Goal: Task Accomplishment & Management: Use online tool/utility

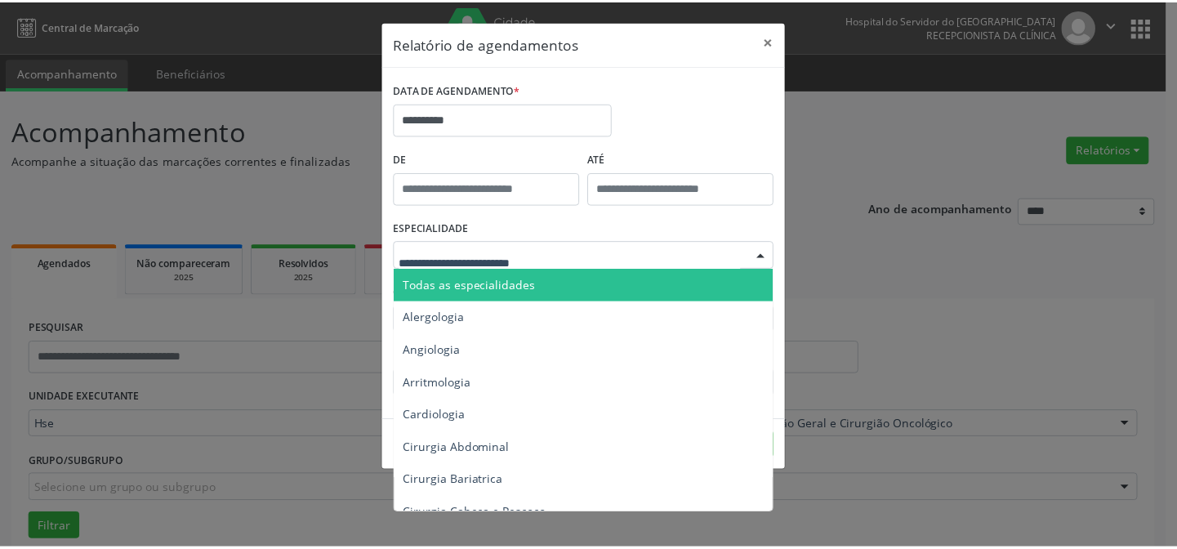
scroll to position [102, 0]
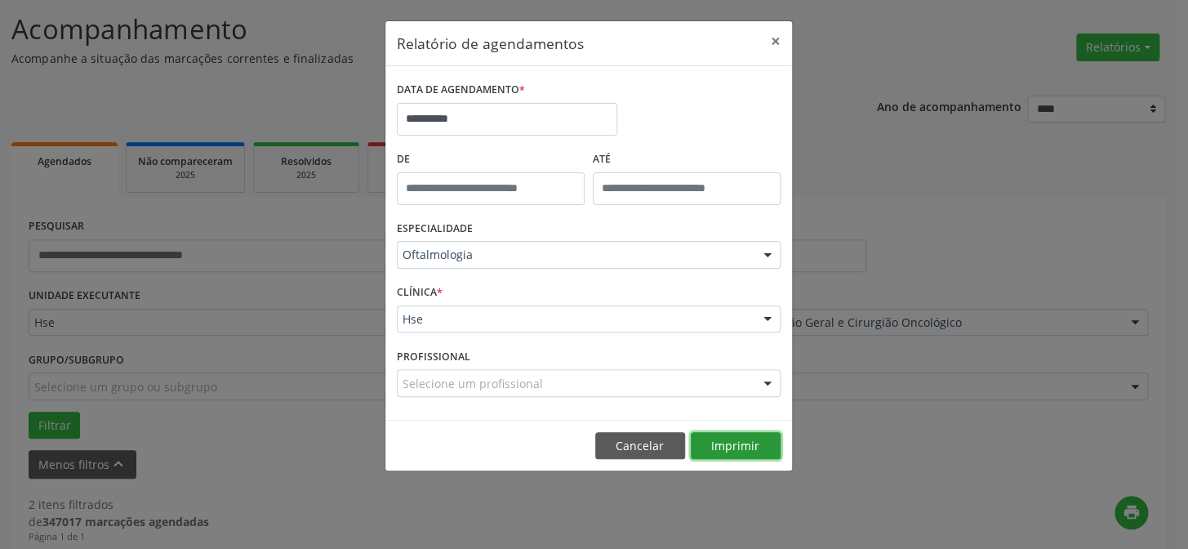
click at [751, 446] on button "Imprimir" at bounding box center [736, 446] width 90 height 28
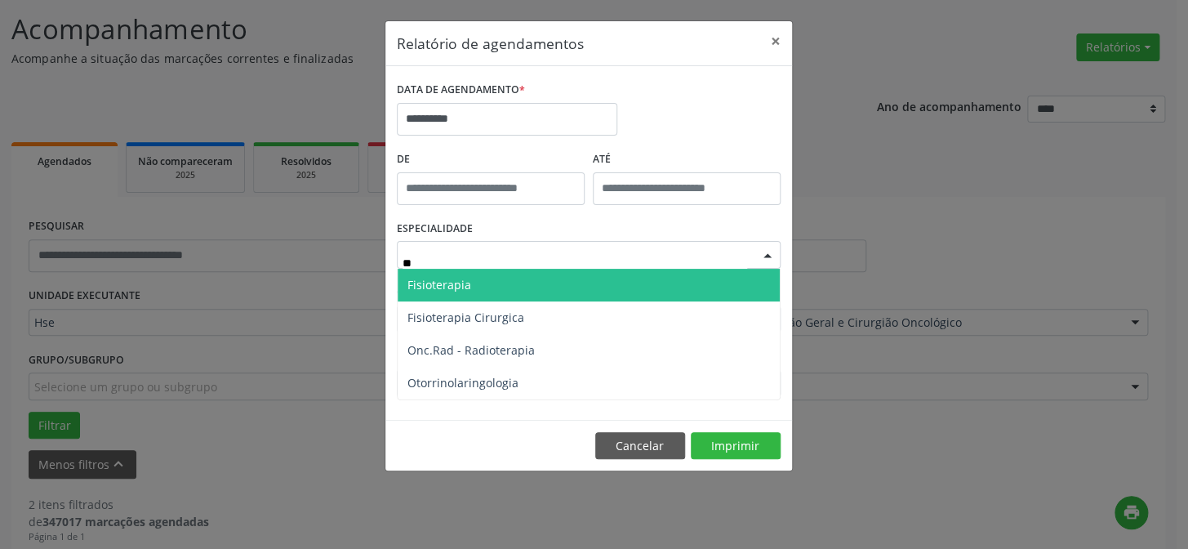
type input "***"
click at [479, 284] on span "Otorrinolaringologia" at bounding box center [463, 285] width 111 height 16
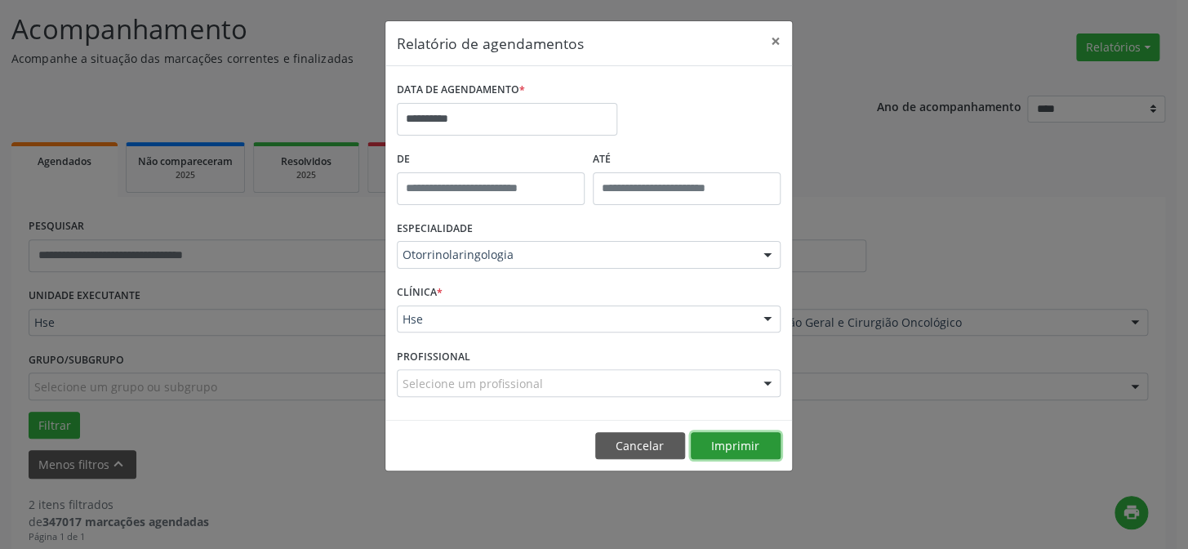
click at [734, 448] on button "Imprimir" at bounding box center [736, 446] width 90 height 28
click at [731, 438] on button "Imprimir" at bounding box center [736, 446] width 90 height 28
click at [774, 42] on button "×" at bounding box center [776, 41] width 33 height 40
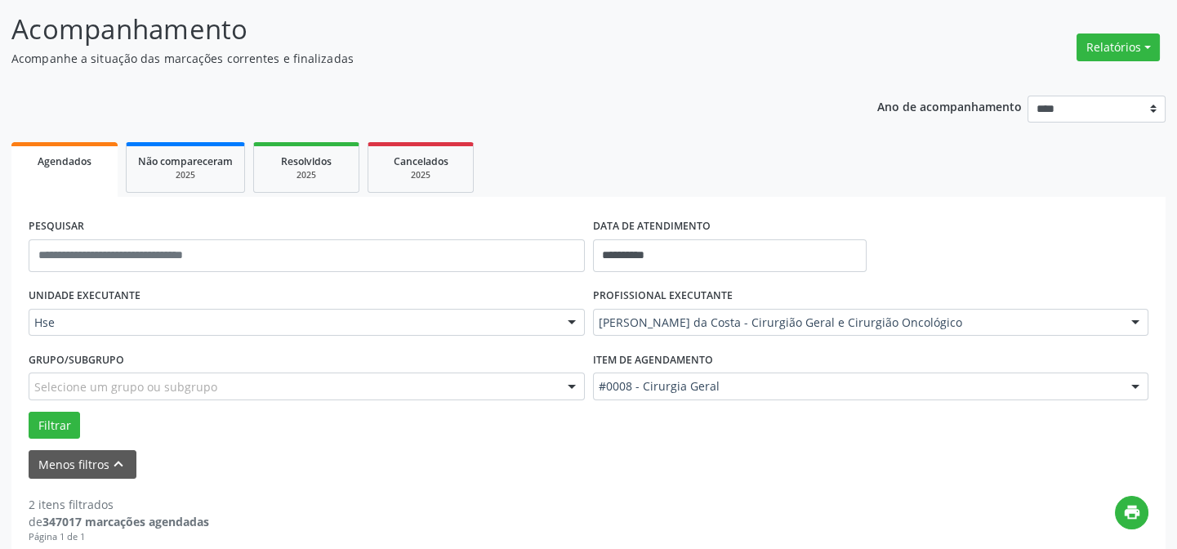
scroll to position [176, 0]
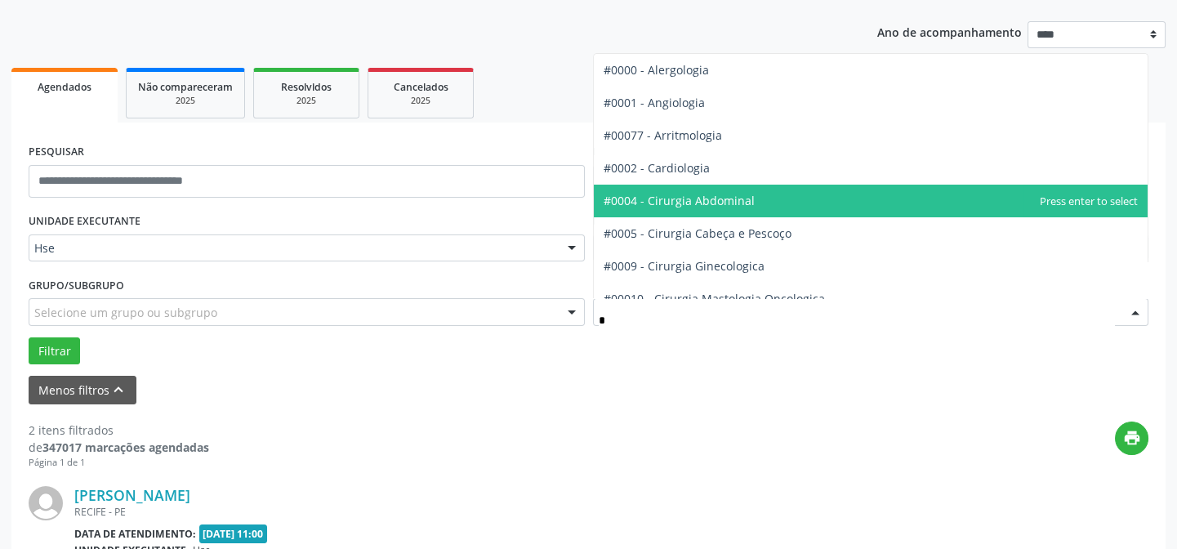
type input "**"
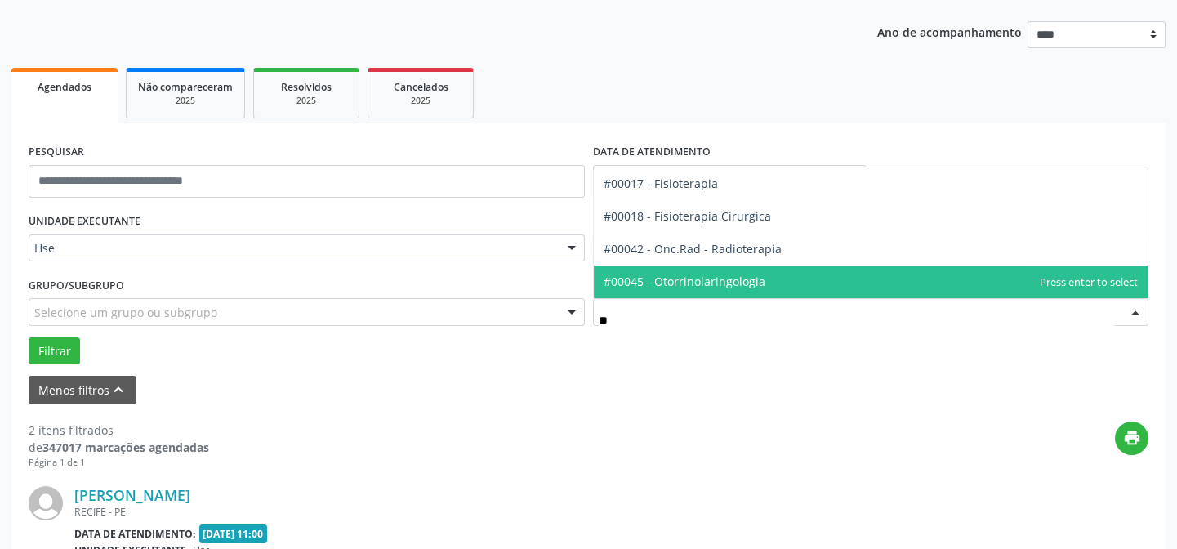
click at [752, 282] on span "#00045 - Otorrinolaringologia" at bounding box center [685, 282] width 162 height 16
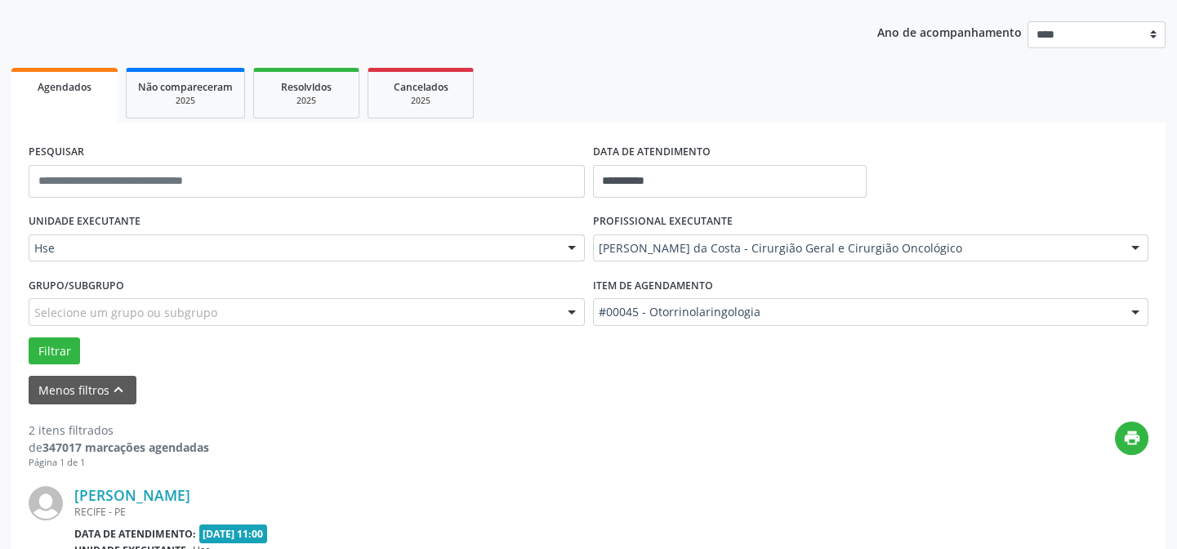
drag, startPoint x: 645, startPoint y: 249, endPoint x: 635, endPoint y: 231, distance: 20.5
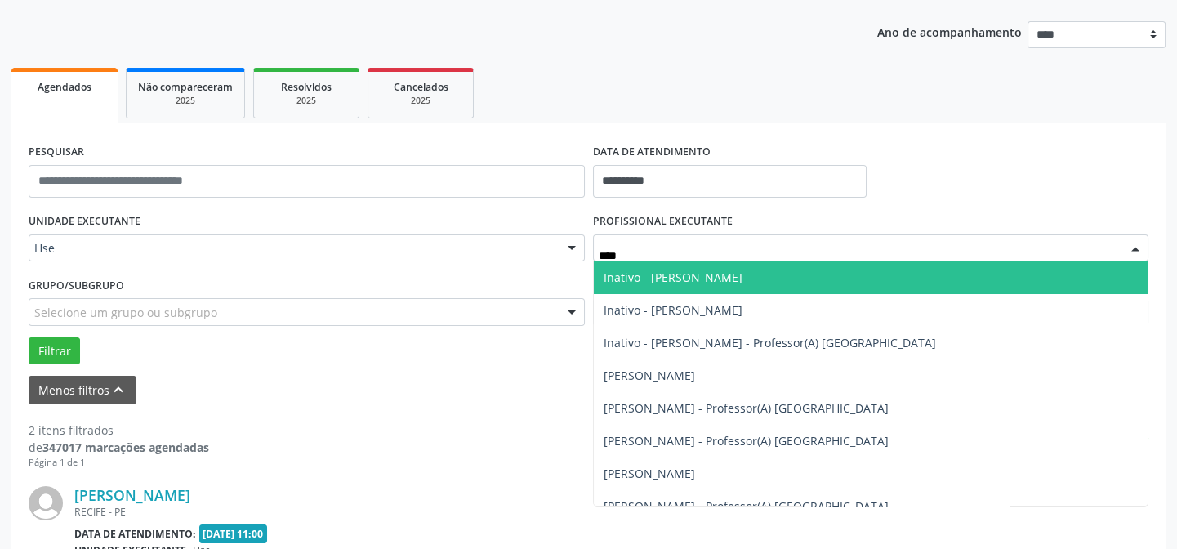
drag, startPoint x: 645, startPoint y: 251, endPoint x: 540, endPoint y: 258, distance: 105.6
click at [540, 258] on div "UNIDADE EXECUTANTE Hse Todos as unidades Hse Nenhum resultado encontrado para: …" at bounding box center [589, 286] width 1128 height 155
type input "*****"
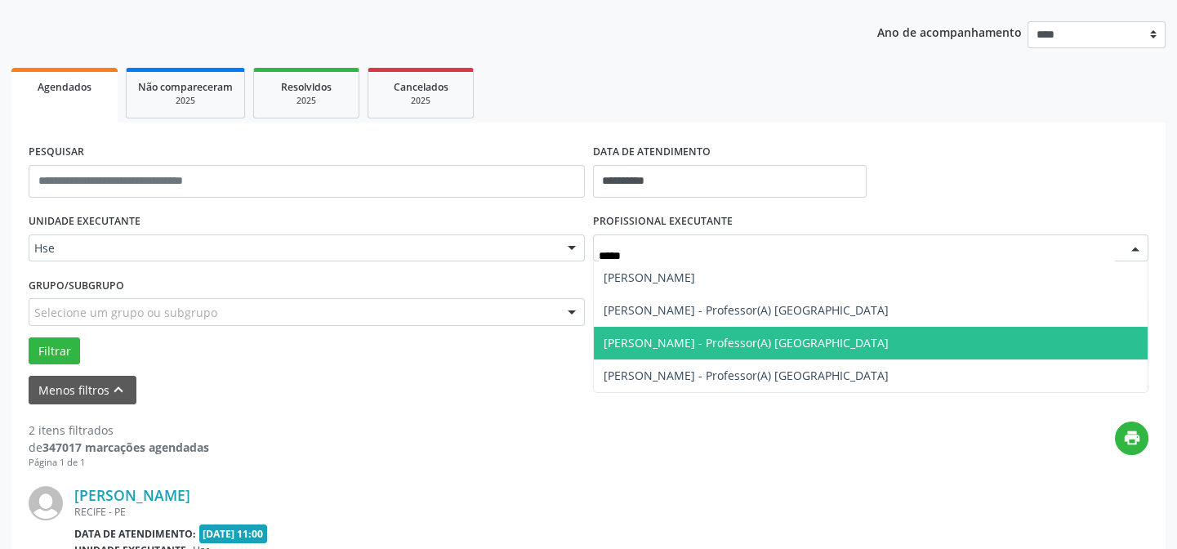
click at [808, 335] on span "[PERSON_NAME] - Professor(A) [GEOGRAPHIC_DATA]" at bounding box center [746, 343] width 285 height 16
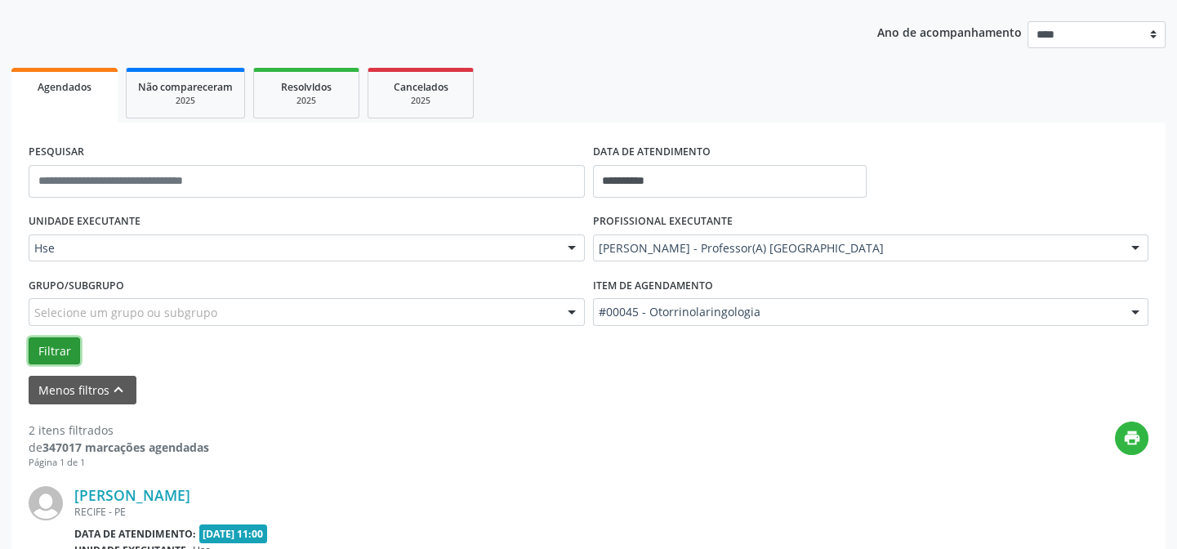
click at [42, 343] on button "Filtrar" at bounding box center [54, 351] width 51 height 28
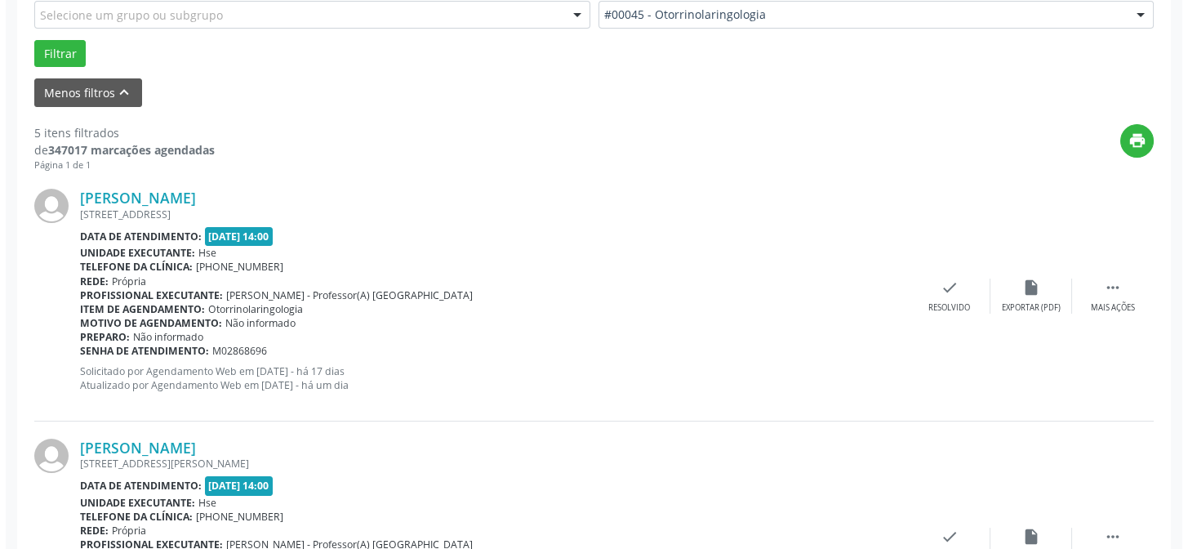
scroll to position [621, 0]
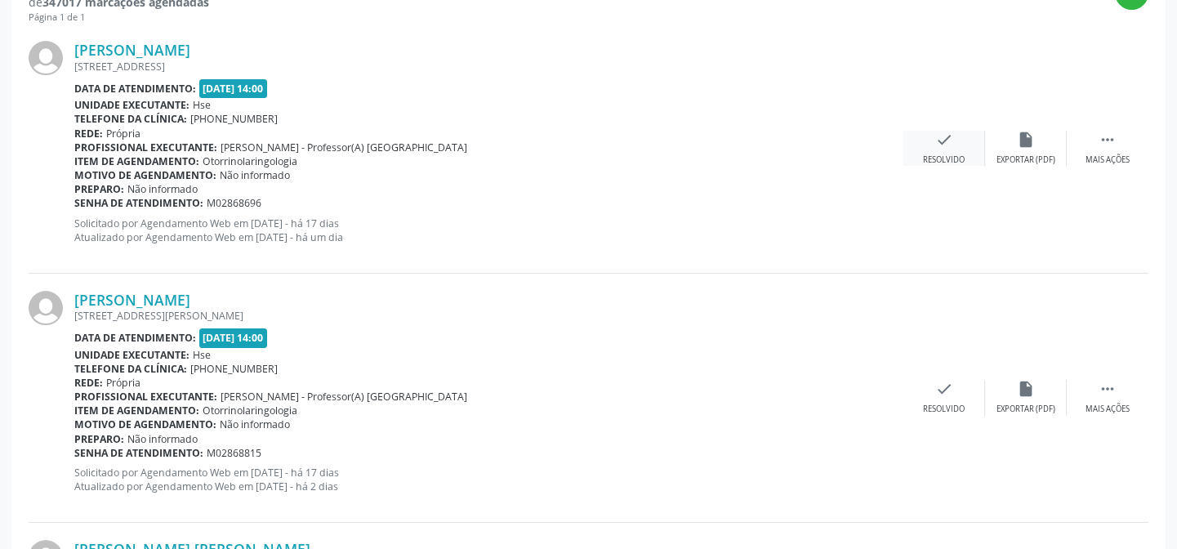
click at [952, 154] on div "Resolvido" at bounding box center [944, 159] width 42 height 11
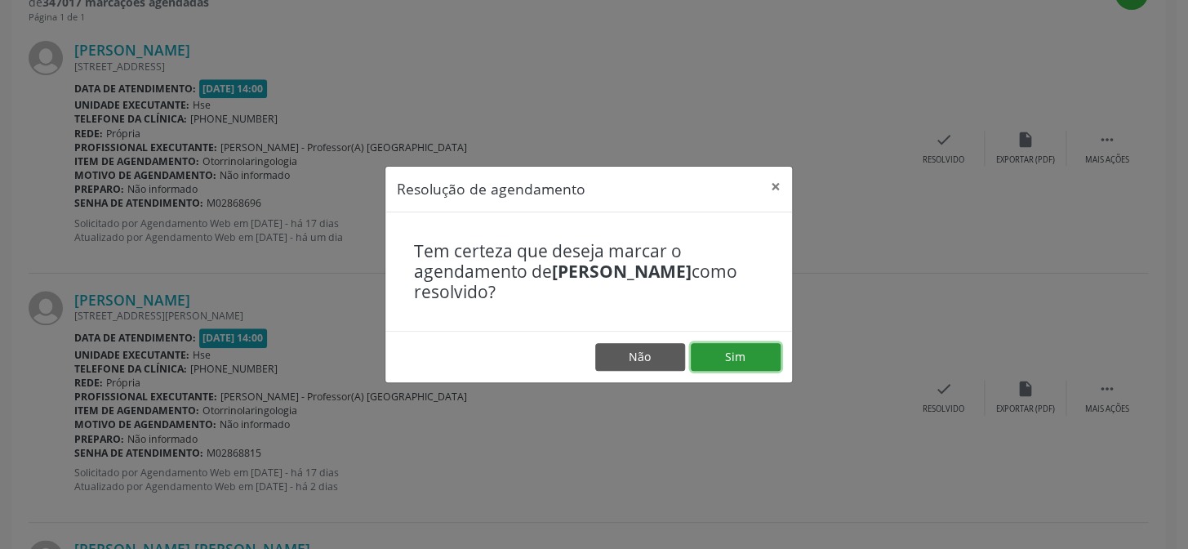
click at [748, 347] on button "Sim" at bounding box center [736, 357] width 90 height 28
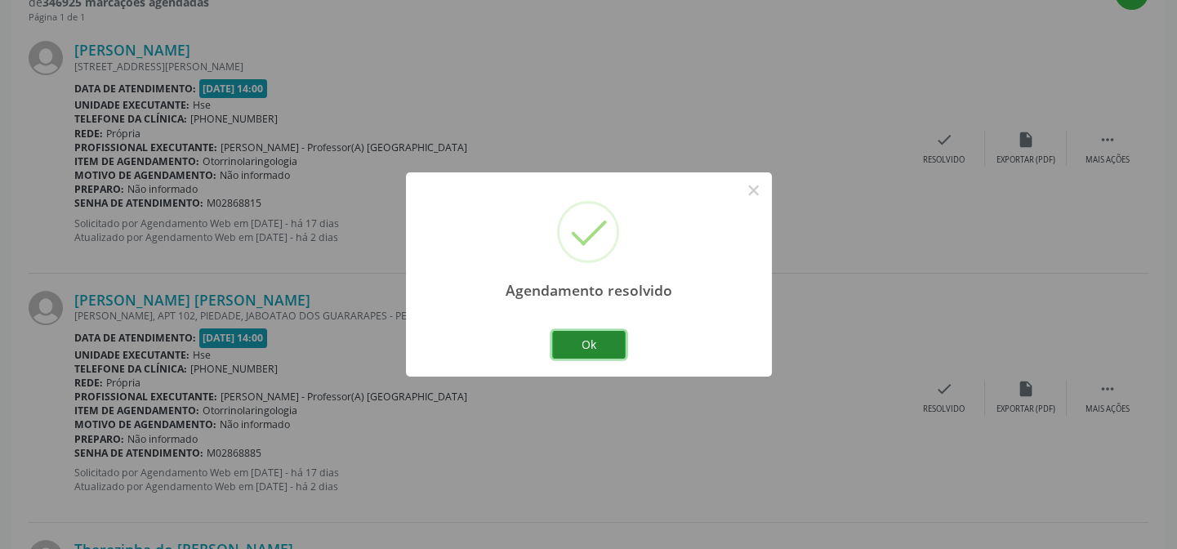
click at [597, 331] on button "Ok" at bounding box center [589, 345] width 74 height 28
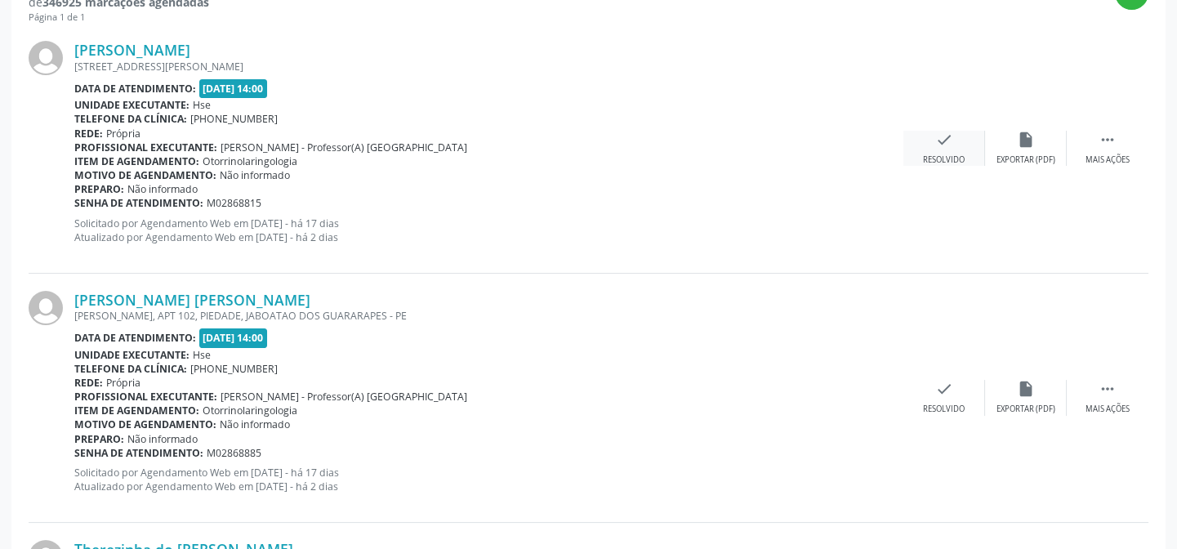
click at [939, 162] on div "Resolvido" at bounding box center [944, 159] width 42 height 11
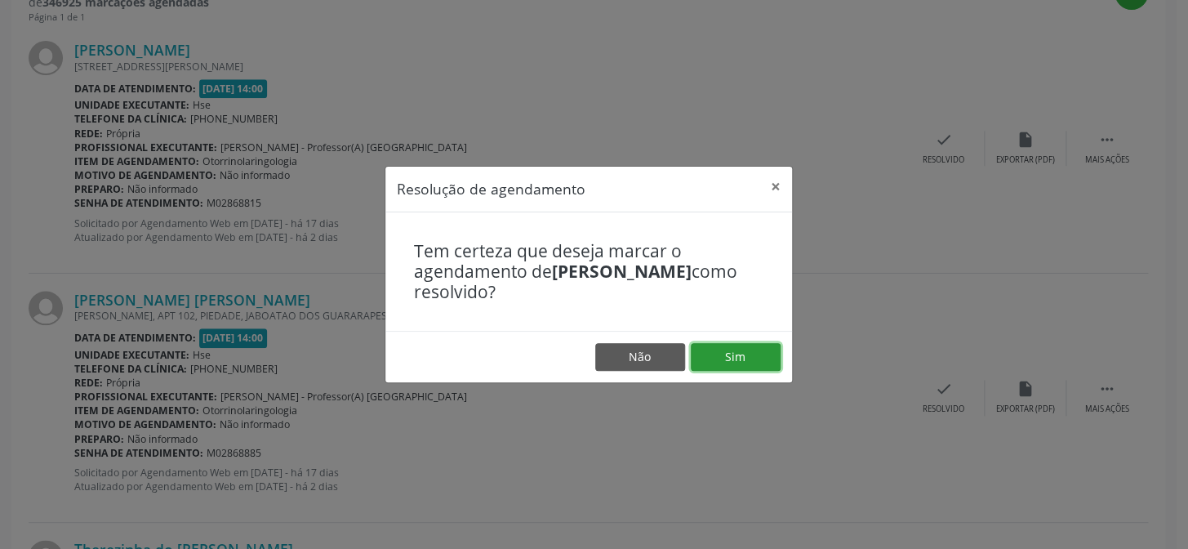
click at [733, 354] on button "Sim" at bounding box center [736, 357] width 90 height 28
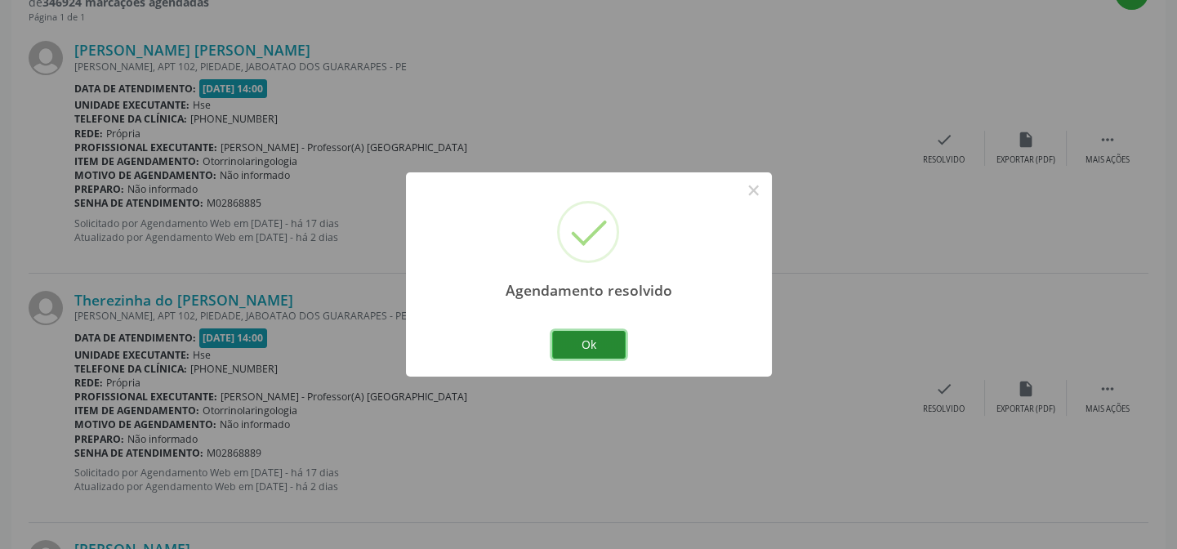
click at [623, 345] on button "Ok" at bounding box center [589, 345] width 74 height 28
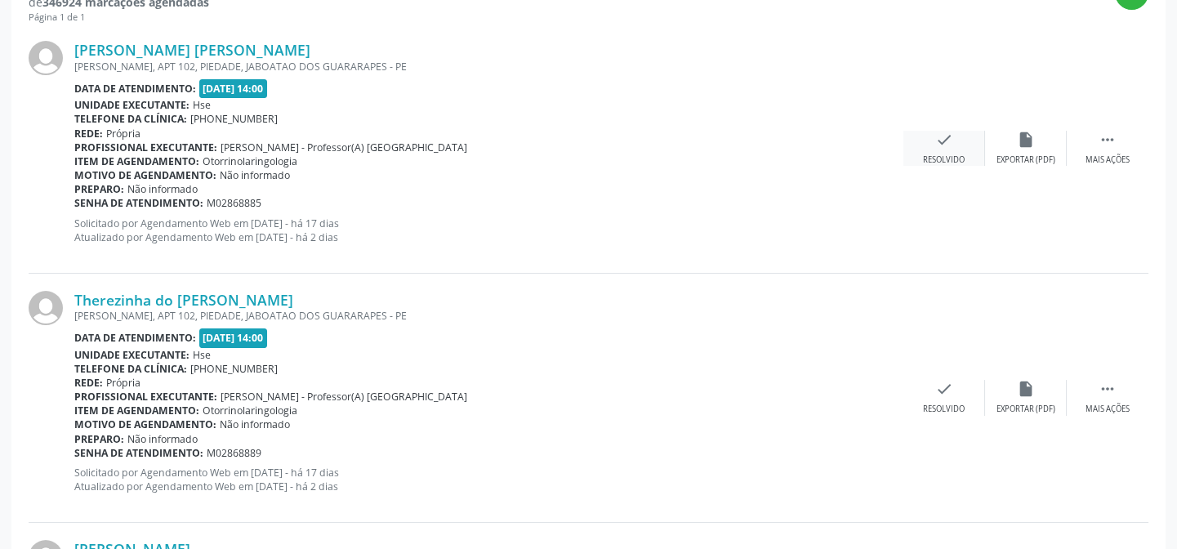
click at [929, 156] on div "Resolvido" at bounding box center [944, 159] width 42 height 11
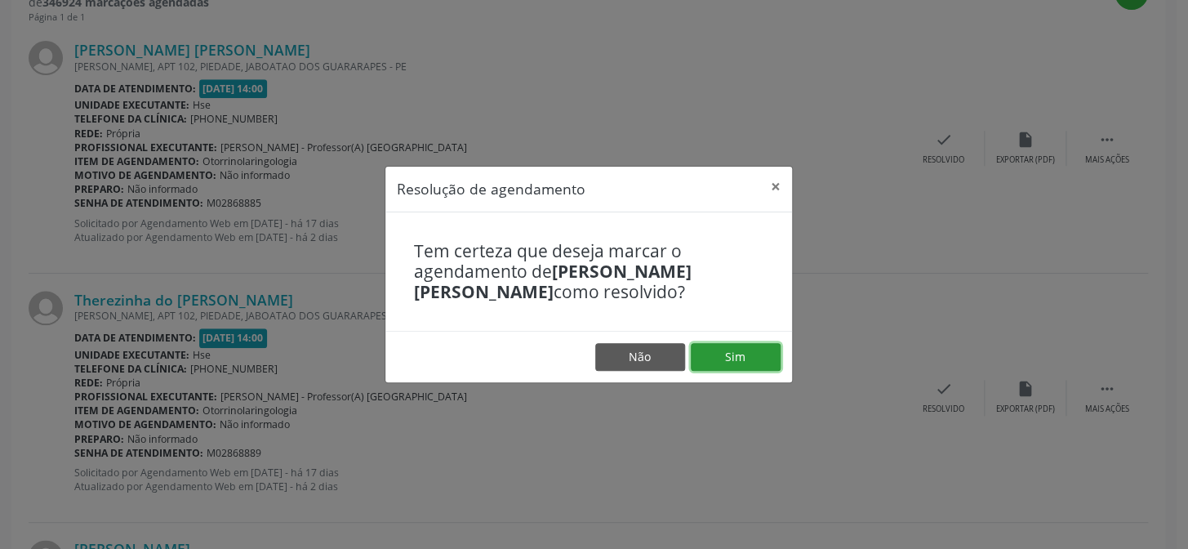
click at [731, 348] on button "Sim" at bounding box center [736, 357] width 90 height 28
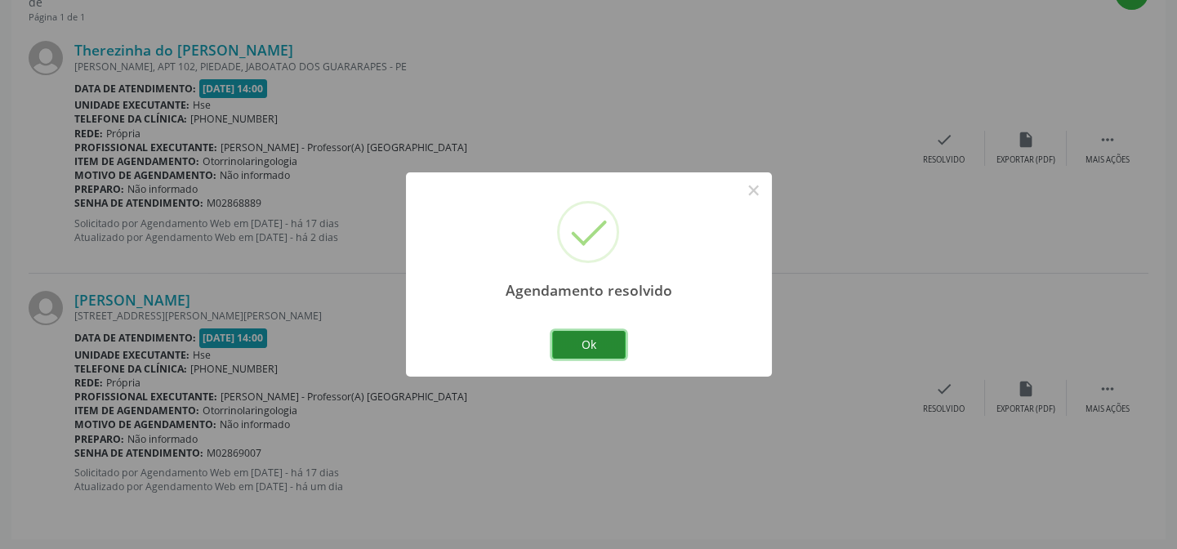
click at [586, 341] on button "Ok" at bounding box center [589, 345] width 74 height 28
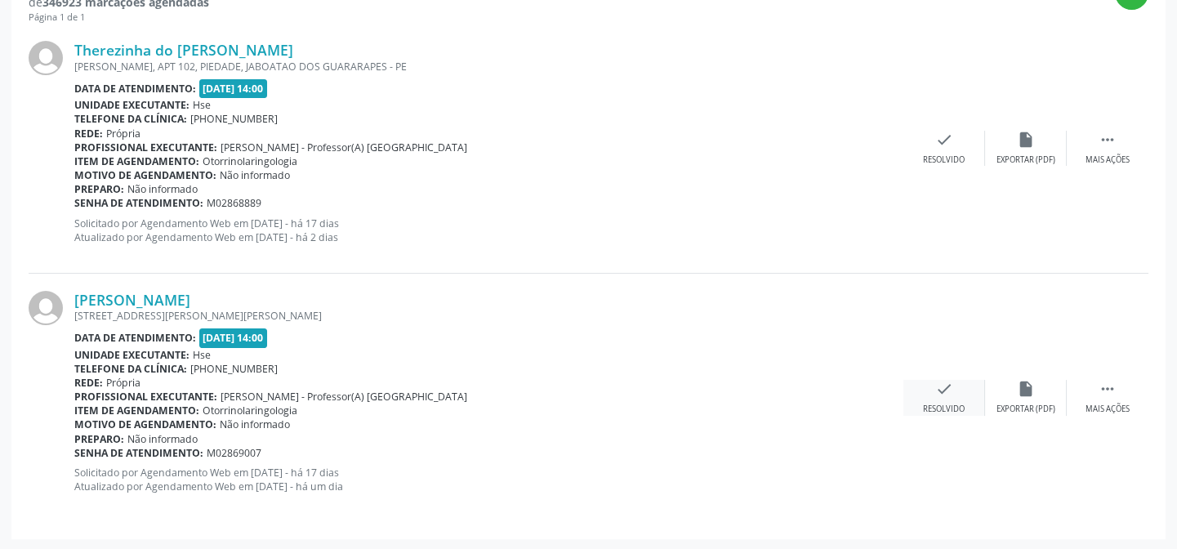
click at [938, 398] on div "check Resolvido" at bounding box center [944, 397] width 82 height 35
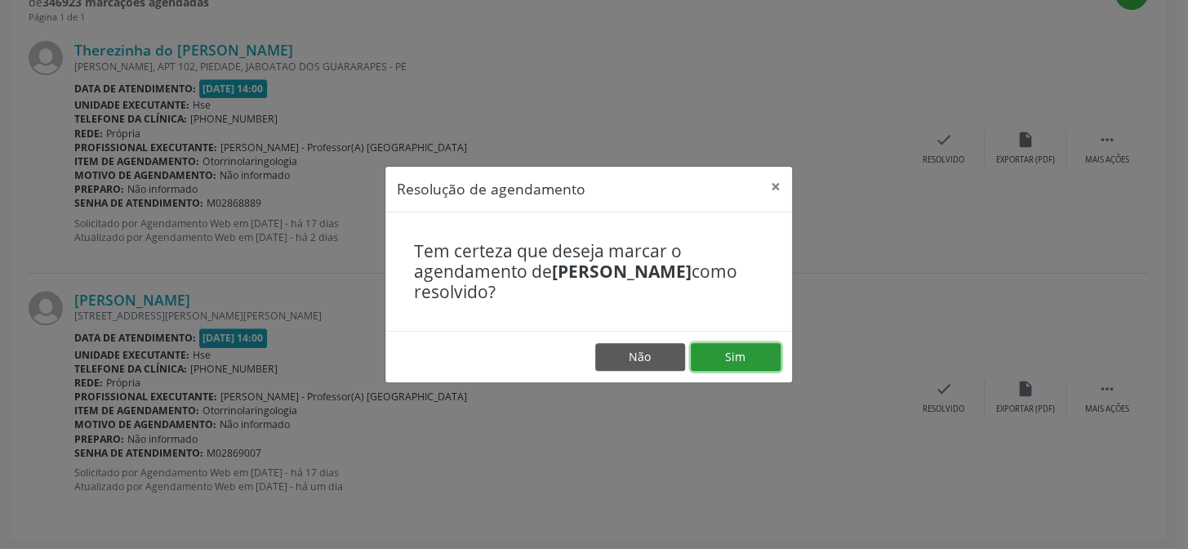
click at [753, 361] on button "Sim" at bounding box center [736, 357] width 90 height 28
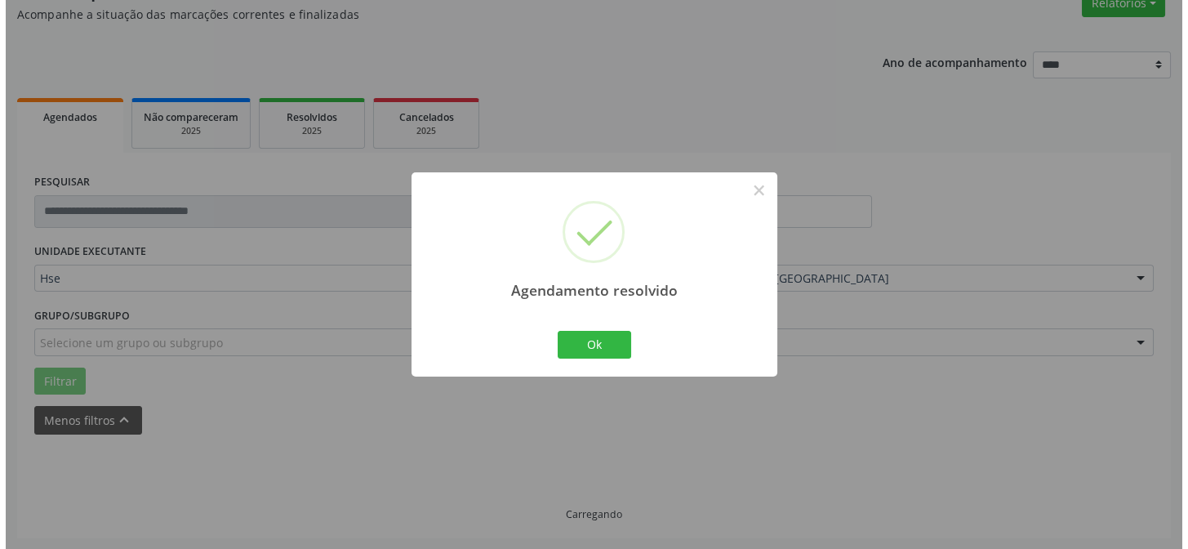
scroll to position [373, 0]
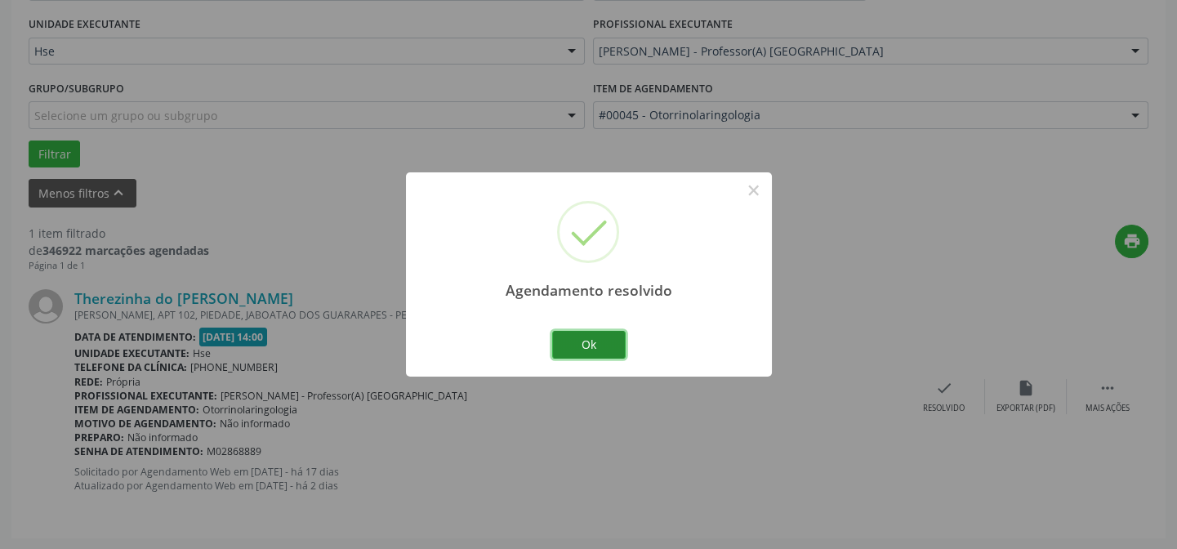
click at [579, 346] on button "Ok" at bounding box center [589, 345] width 74 height 28
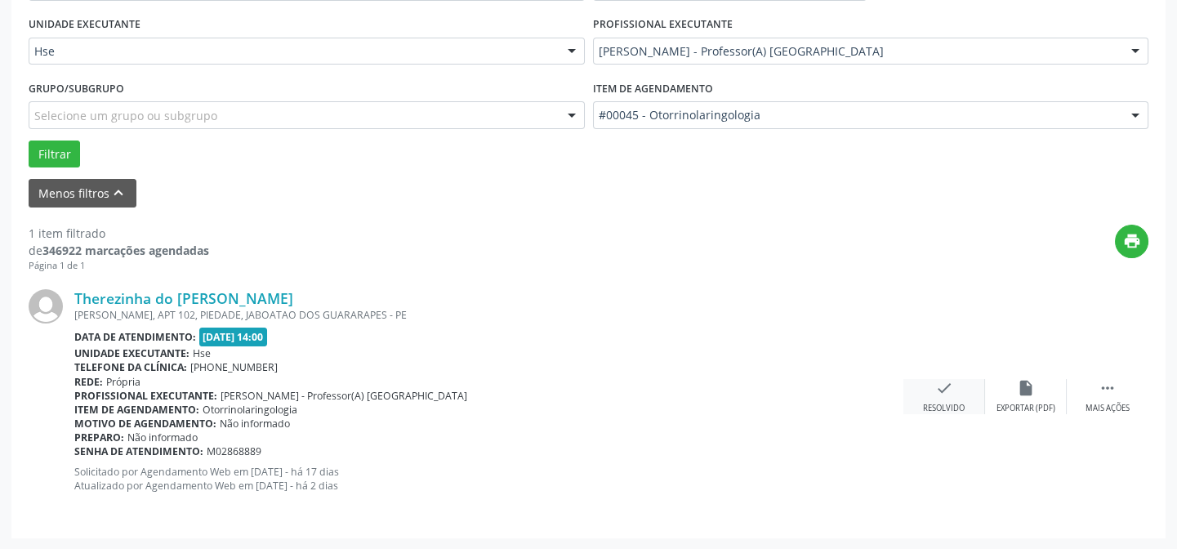
click at [947, 397] on div "check Resolvido" at bounding box center [944, 396] width 82 height 35
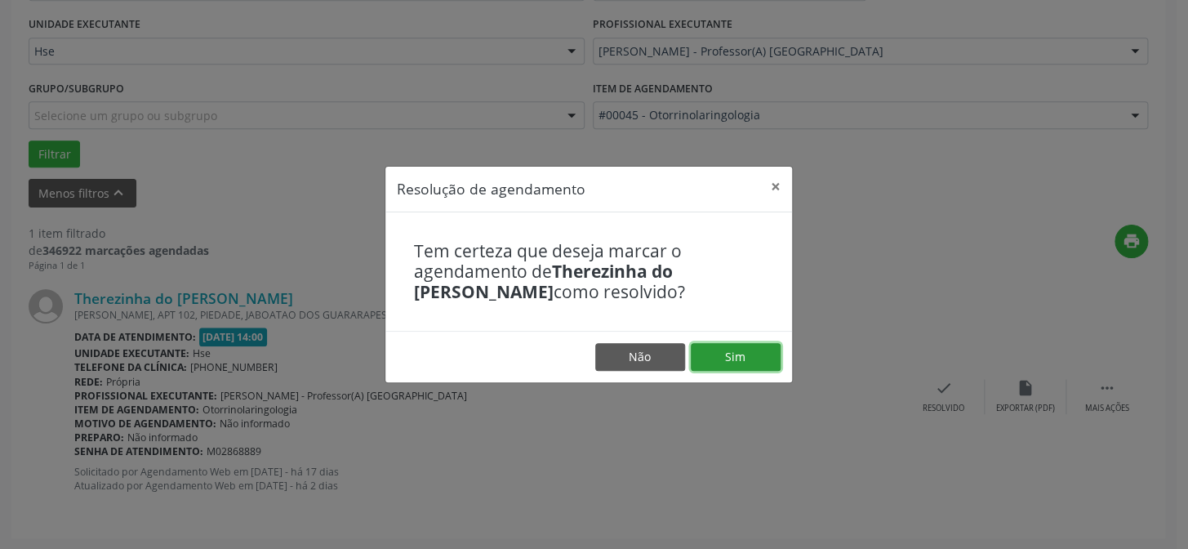
click at [744, 357] on button "Sim" at bounding box center [736, 357] width 90 height 28
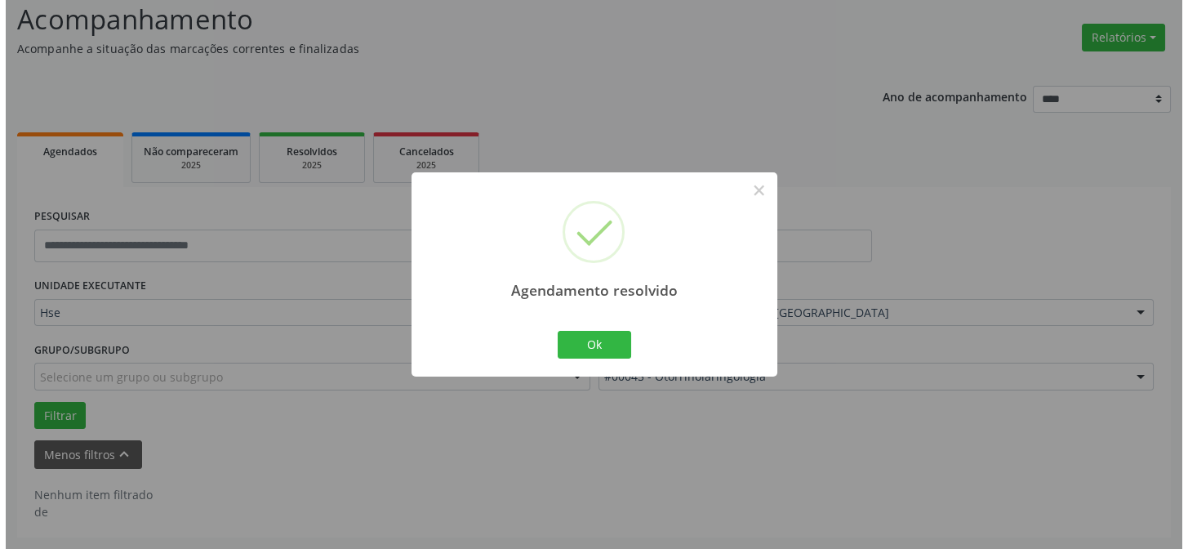
scroll to position [110, 0]
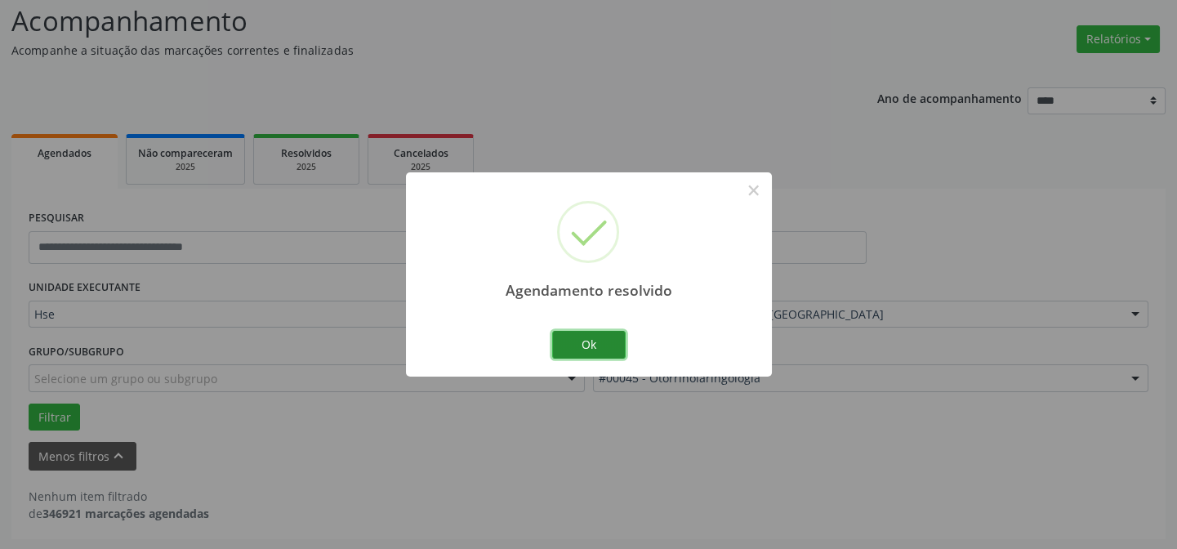
click at [599, 350] on button "Ok" at bounding box center [589, 345] width 74 height 28
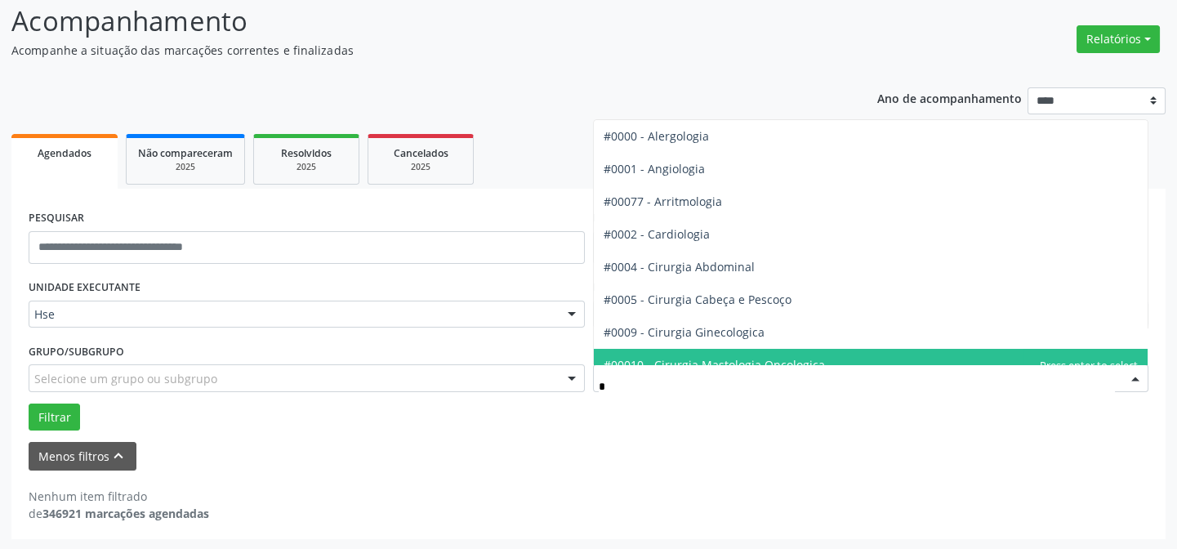
type input "**"
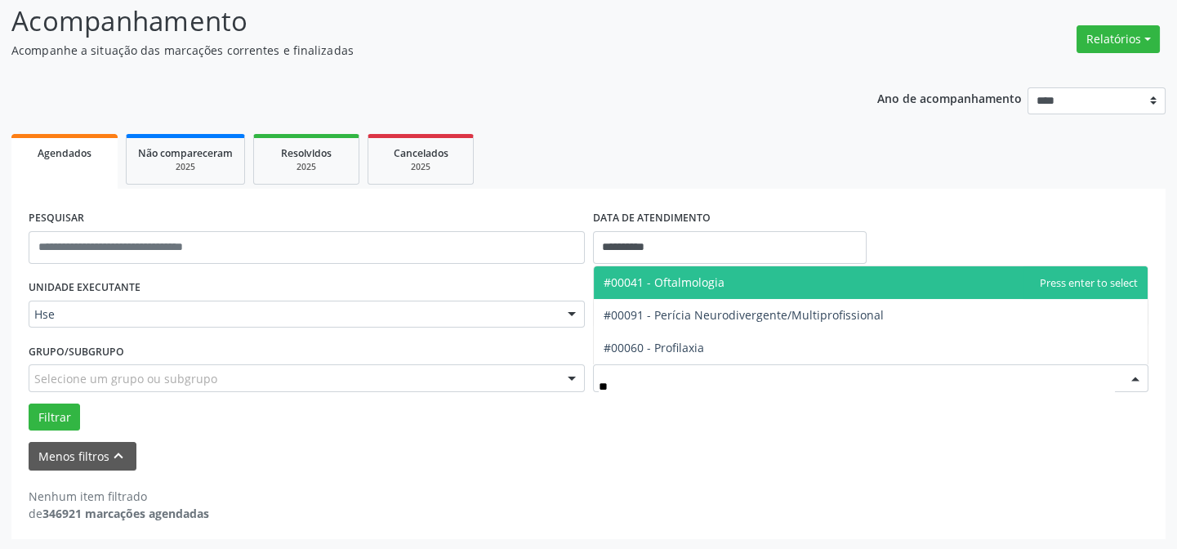
click at [678, 282] on span "#00041 - Oftalmologia" at bounding box center [664, 282] width 121 height 16
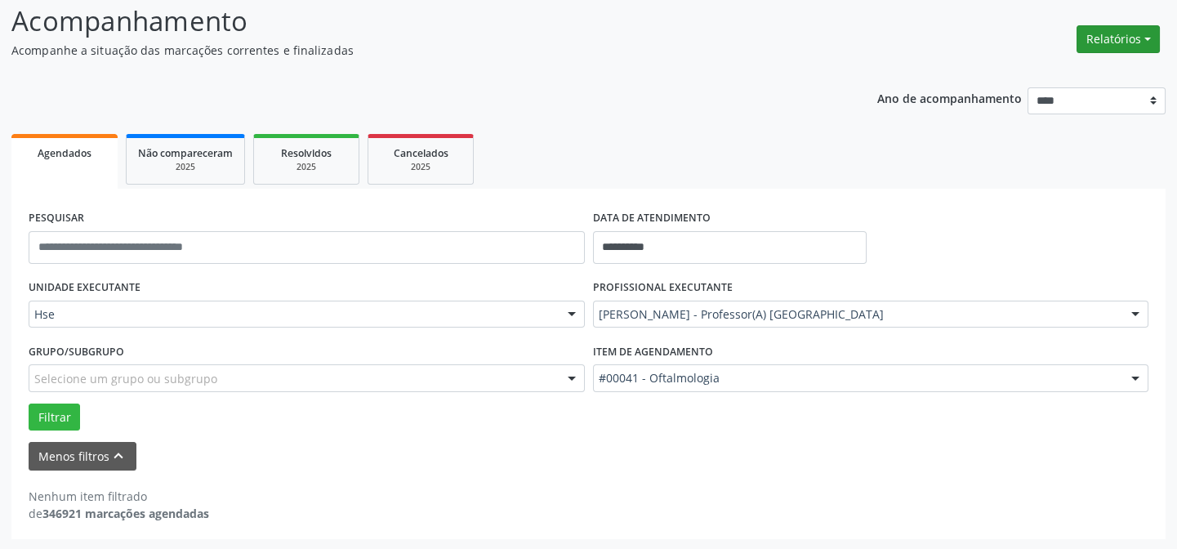
click at [1119, 29] on button "Relatórios" at bounding box center [1117, 39] width 83 height 28
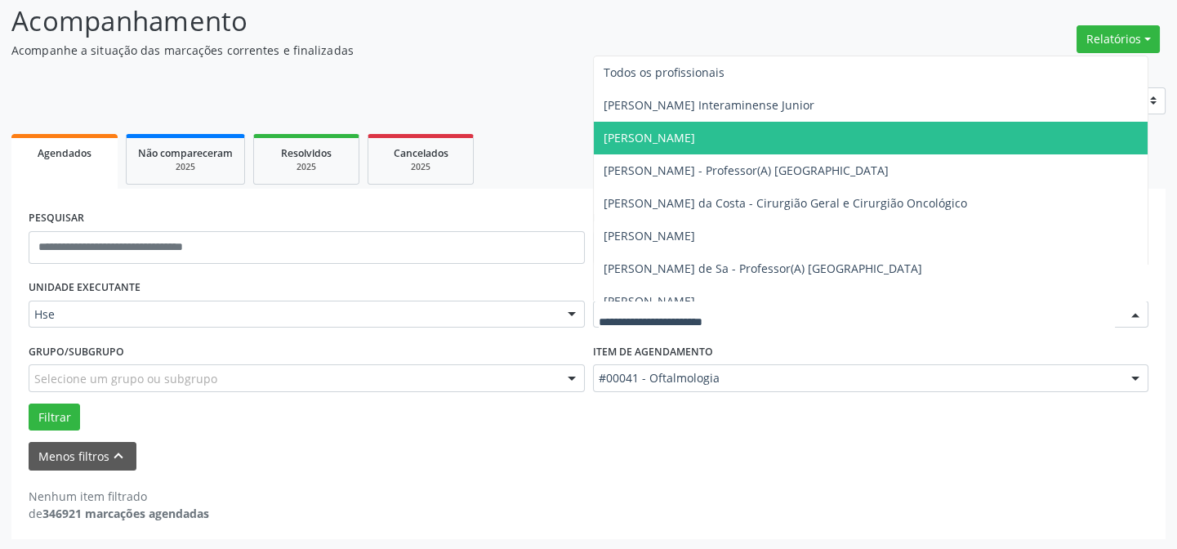
click at [882, 481] on div "Nenhum item filtrado de 346921 marcações agendadas" at bounding box center [589, 495] width 1120 height 51
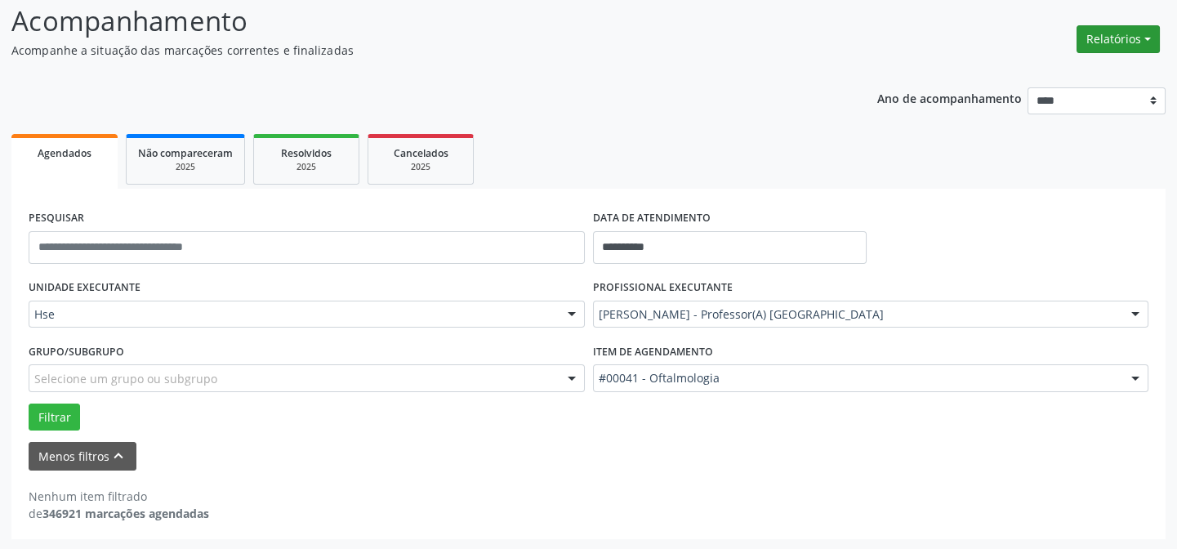
click at [1113, 33] on button "Relatórios" at bounding box center [1117, 39] width 83 height 28
click at [1034, 69] on link "Agendamentos" at bounding box center [1076, 73] width 176 height 23
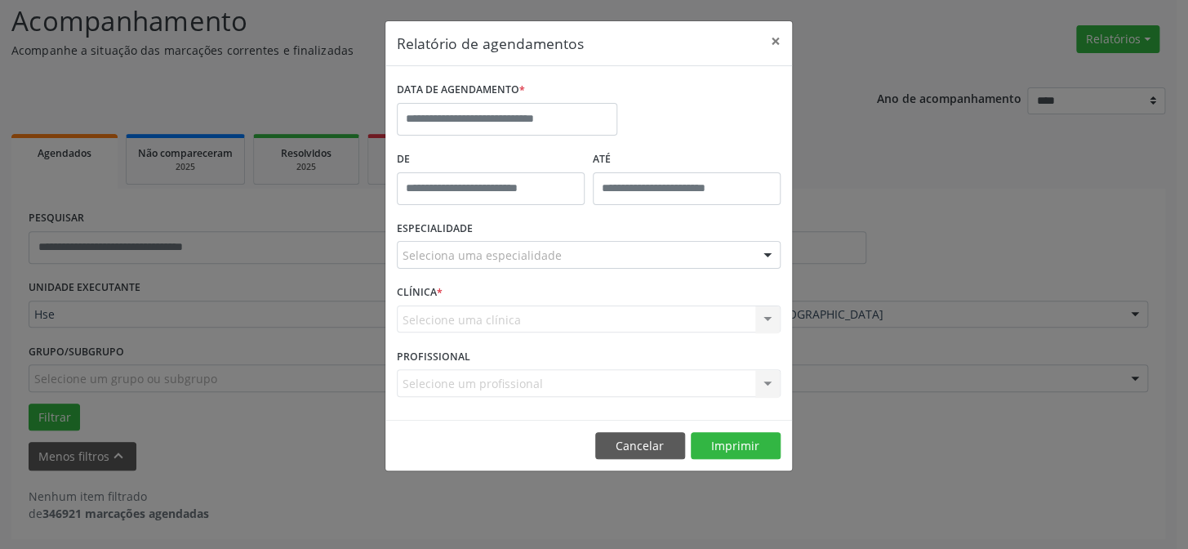
type input "*****"
click at [448, 185] on input "*****" at bounding box center [491, 188] width 188 height 33
click at [776, 45] on button "×" at bounding box center [776, 41] width 33 height 40
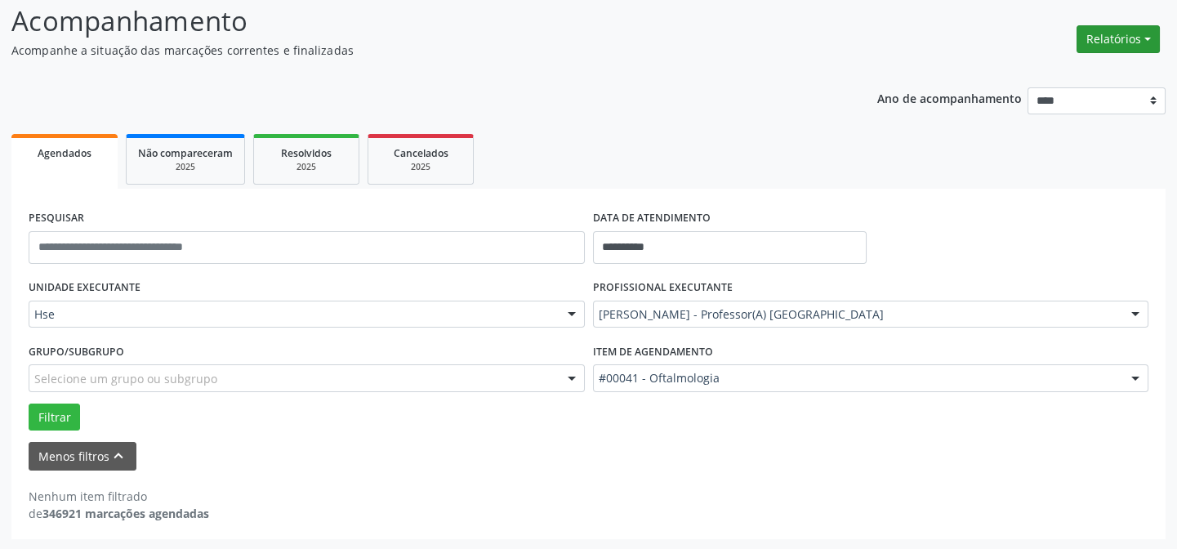
click at [1129, 31] on button "Relatórios" at bounding box center [1117, 39] width 83 height 28
click at [1055, 68] on link "Agendamentos" at bounding box center [1076, 73] width 176 height 23
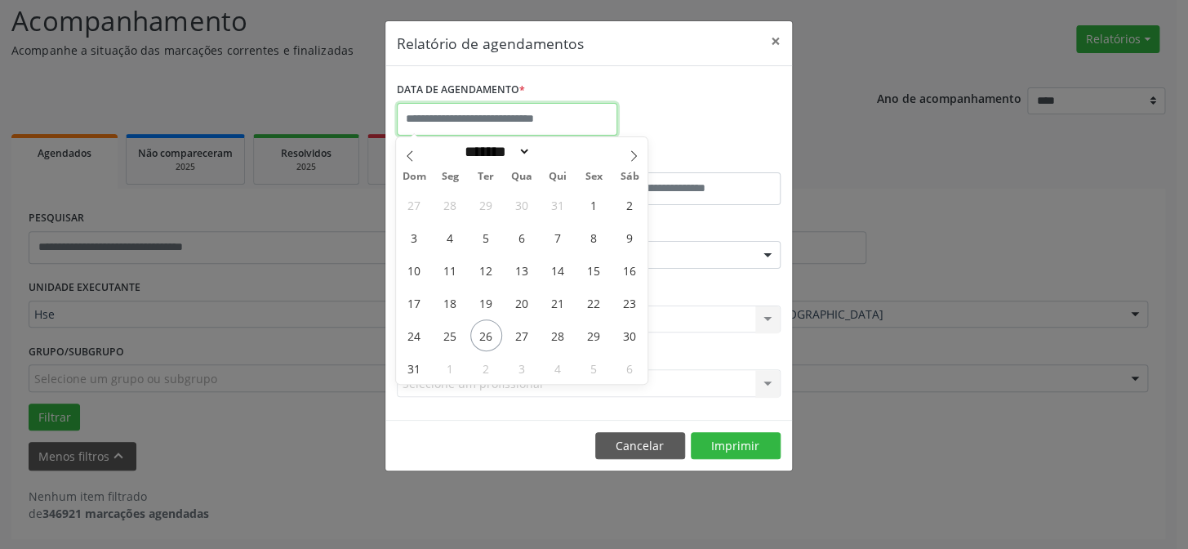
click at [471, 107] on input "text" at bounding box center [507, 119] width 221 height 33
click at [485, 335] on span "26" at bounding box center [486, 335] width 32 height 32
type input "**********"
click at [487, 335] on span "26" at bounding box center [486, 335] width 32 height 32
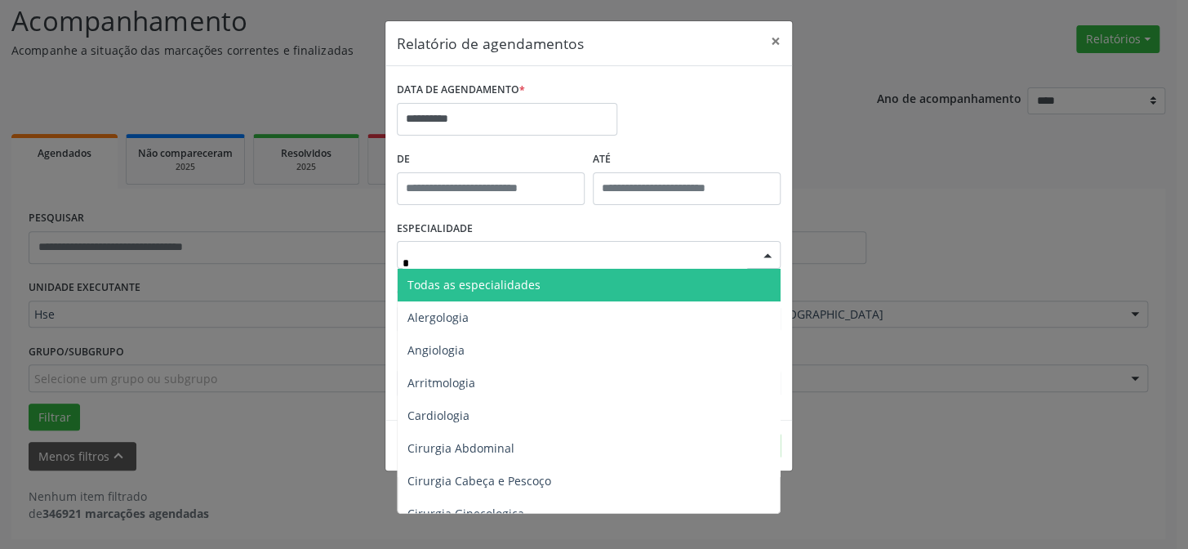
type input "**"
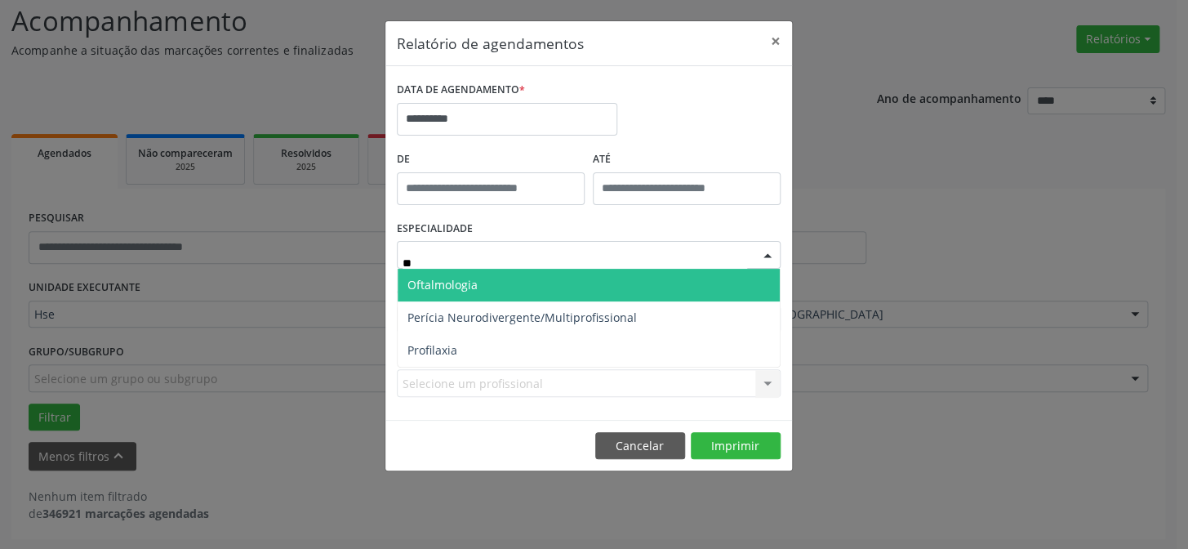
click at [552, 286] on span "Oftalmologia" at bounding box center [589, 285] width 382 height 33
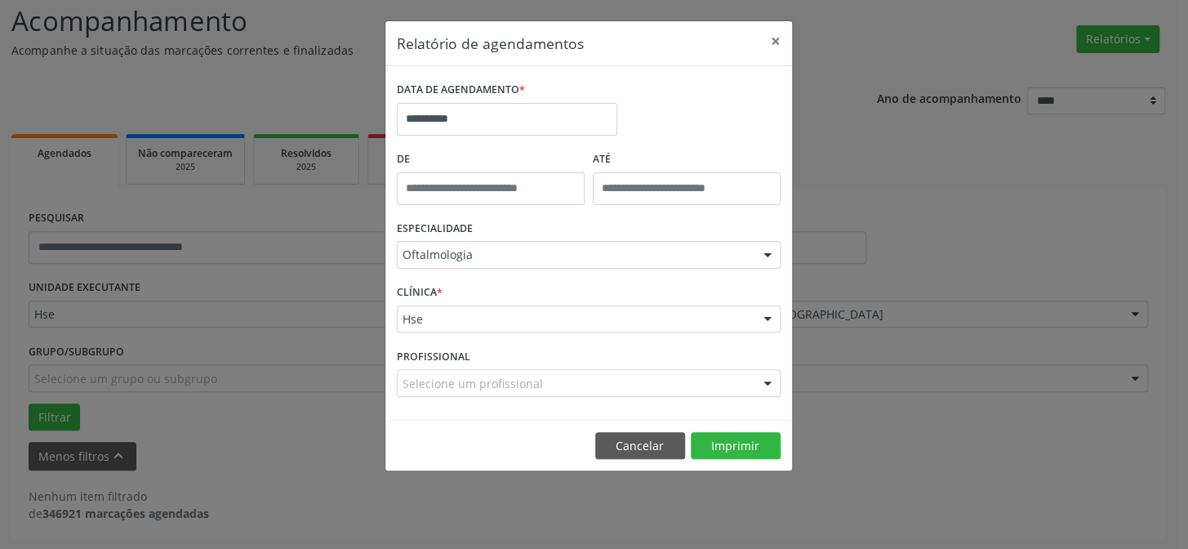
click at [671, 463] on footer "Cancelar Imprimir" at bounding box center [588, 445] width 407 height 51
click at [741, 439] on button "Imprimir" at bounding box center [736, 446] width 90 height 28
